Goal: Task Accomplishment & Management: Manage account settings

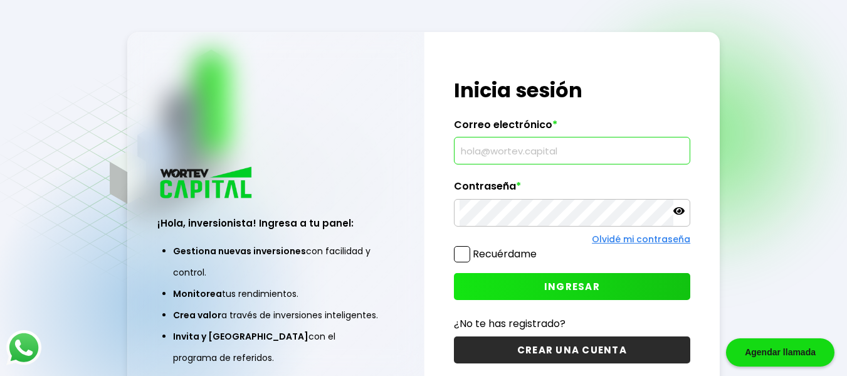
click at [586, 140] on input "text" at bounding box center [573, 150] width 226 height 26
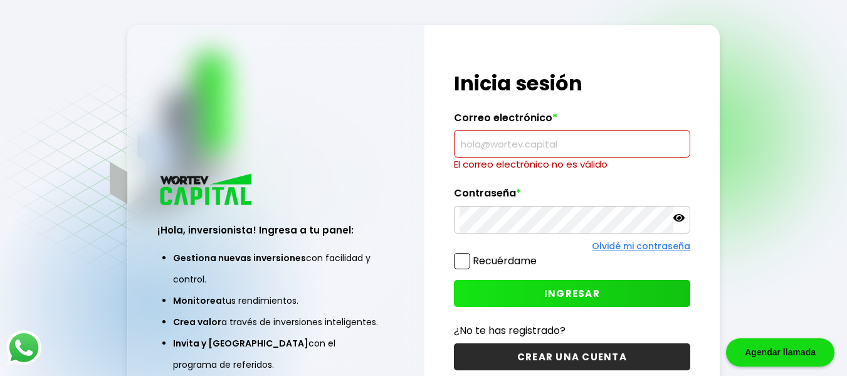
type input "[PERSON_NAME][EMAIL_ADDRESS][DOMAIN_NAME]"
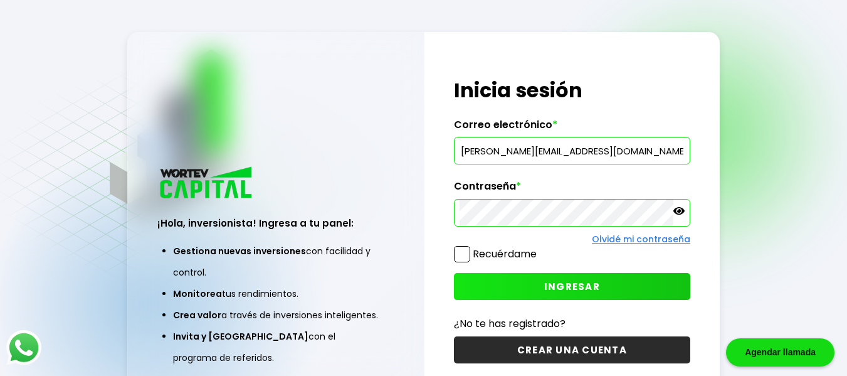
click at [593, 289] on span "INGRESAR" at bounding box center [572, 286] width 56 height 13
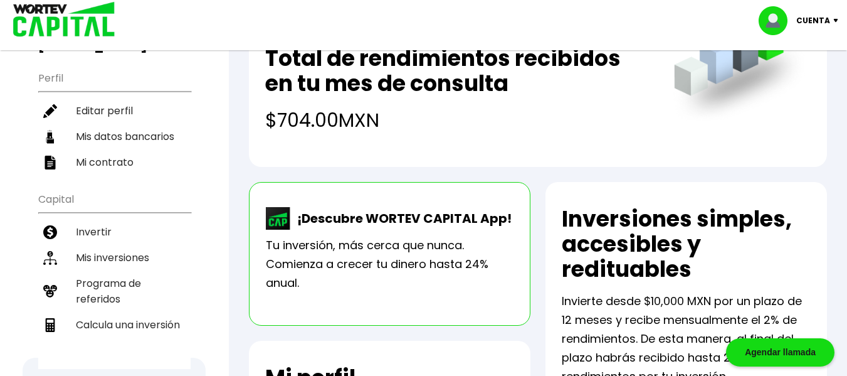
scroll to position [151, 0]
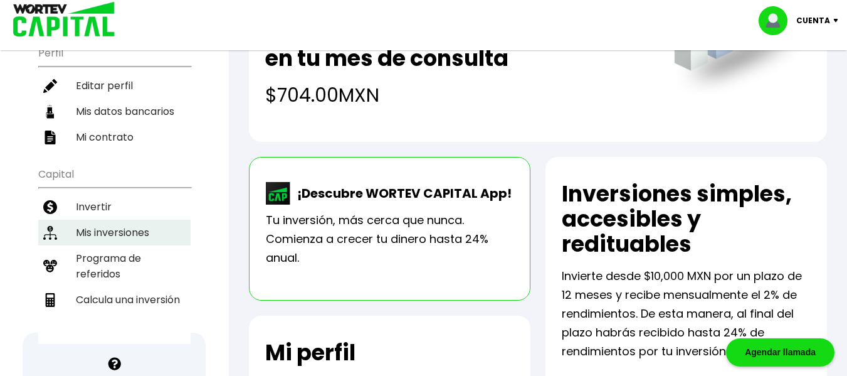
click at [127, 240] on li "Mis inversiones" at bounding box center [114, 233] width 152 height 26
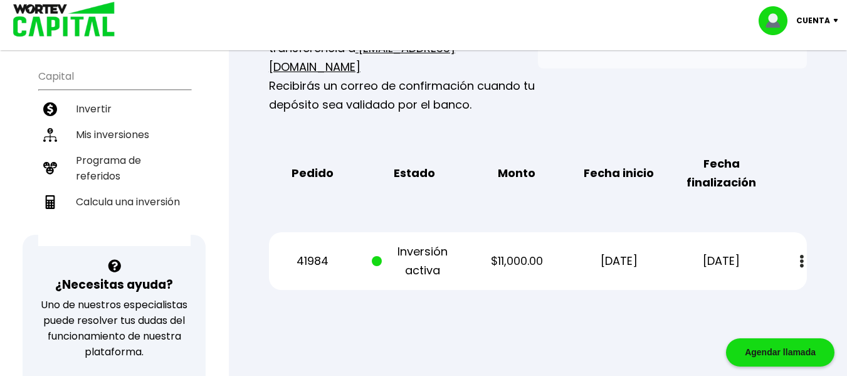
scroll to position [251, 0]
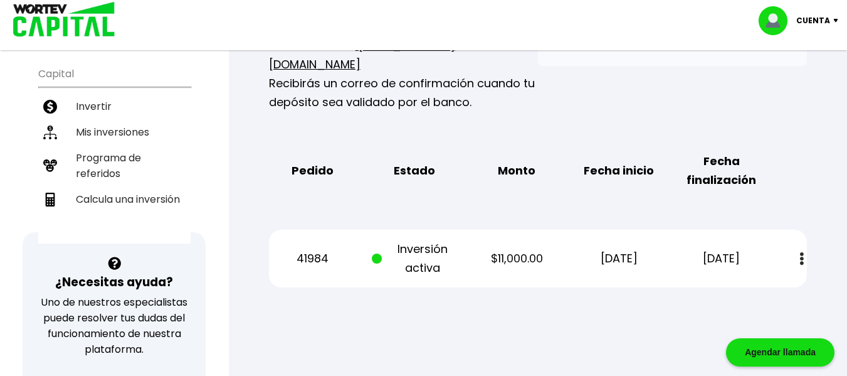
click at [803, 252] on img at bounding box center [802, 258] width 4 height 13
click at [552, 268] on div "41984 Inversión activa $11,000.00 [DATE] [DATE] Estado de cuenta" at bounding box center [538, 259] width 538 height 58
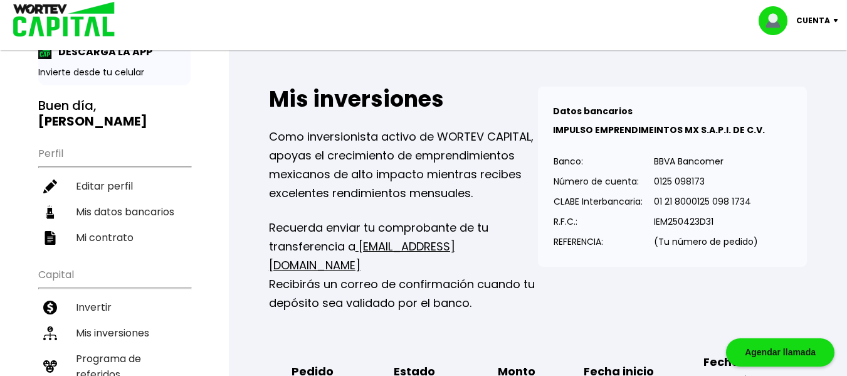
scroll to position [0, 0]
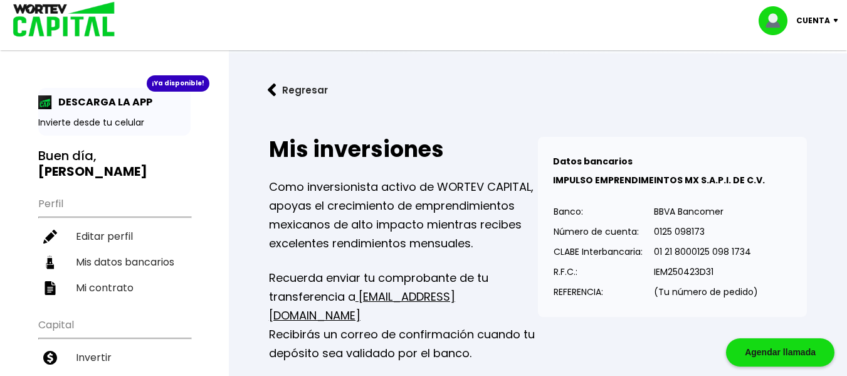
click at [824, 25] on p "Cuenta" at bounding box center [814, 20] width 34 height 19
click at [797, 82] on li "Cerrar sesión" at bounding box center [800, 84] width 100 height 26
